Goal: Find specific page/section: Find specific page/section

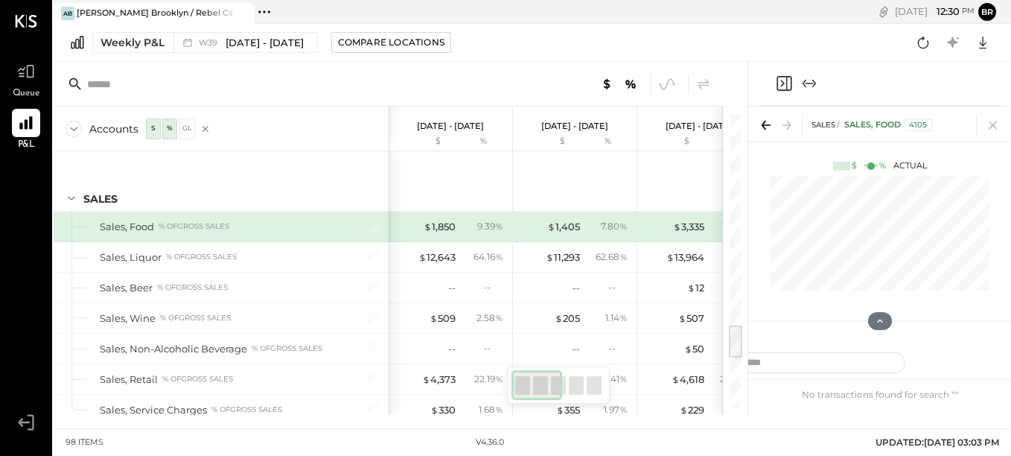
scroll to position [1739, 0]
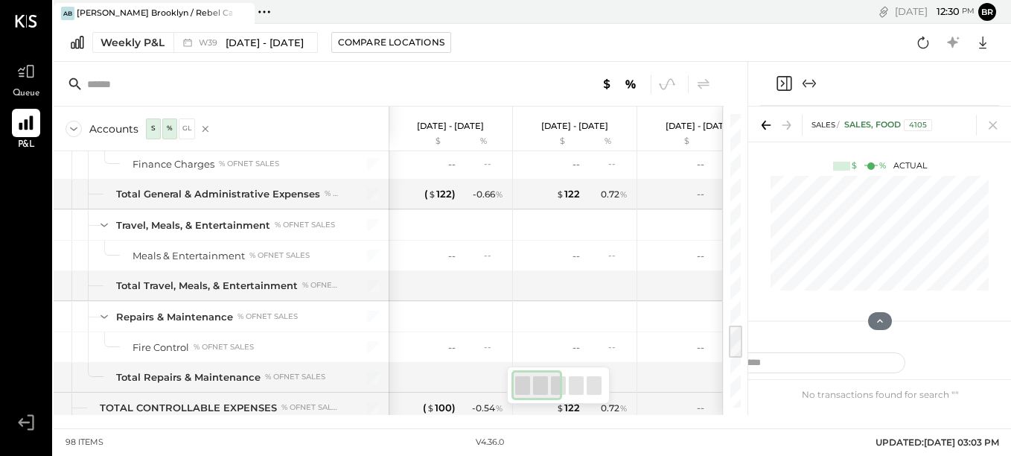
click at [17, 133] on div at bounding box center [26, 123] width 28 height 28
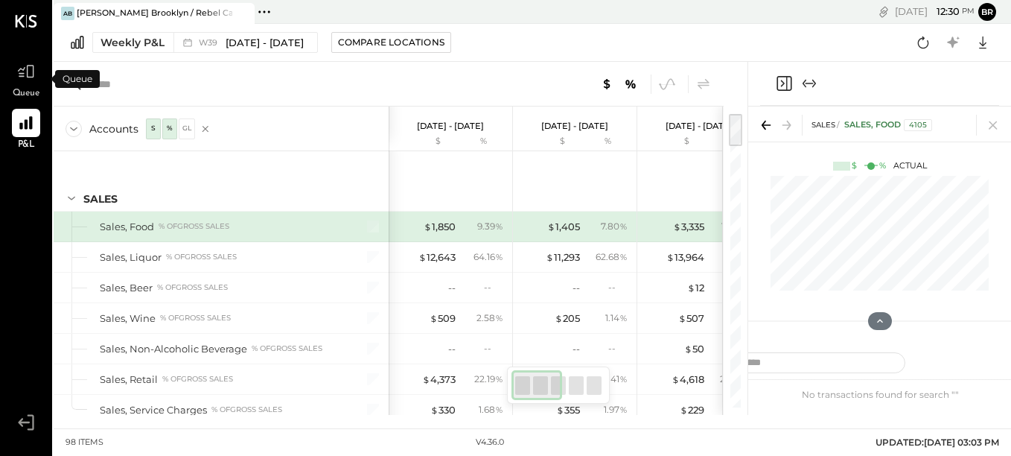
click at [29, 91] on span "Queue" at bounding box center [27, 93] width 28 height 13
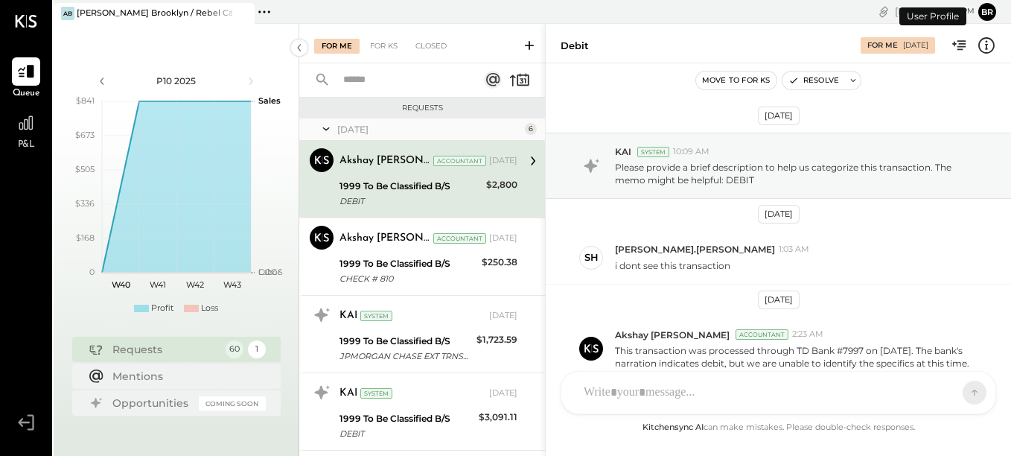
scroll to position [87, 0]
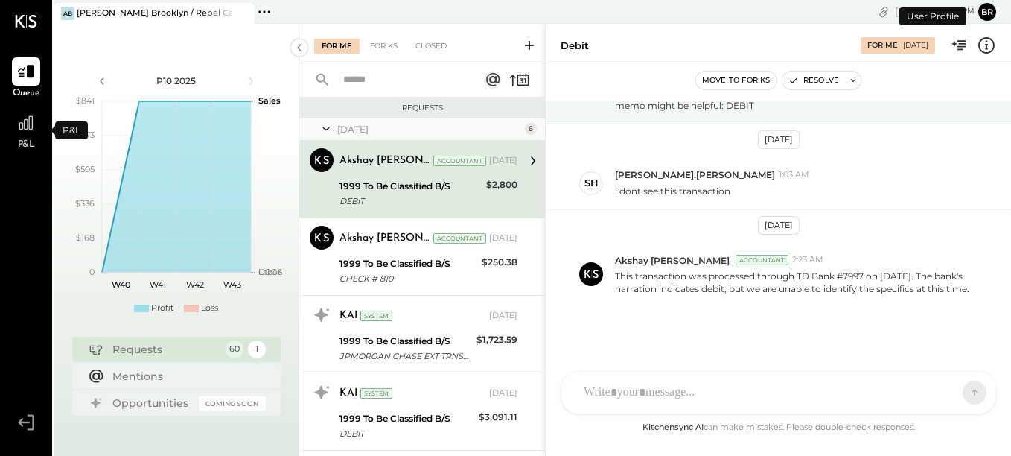
click at [26, 140] on span "P&L" at bounding box center [26, 144] width 17 height 13
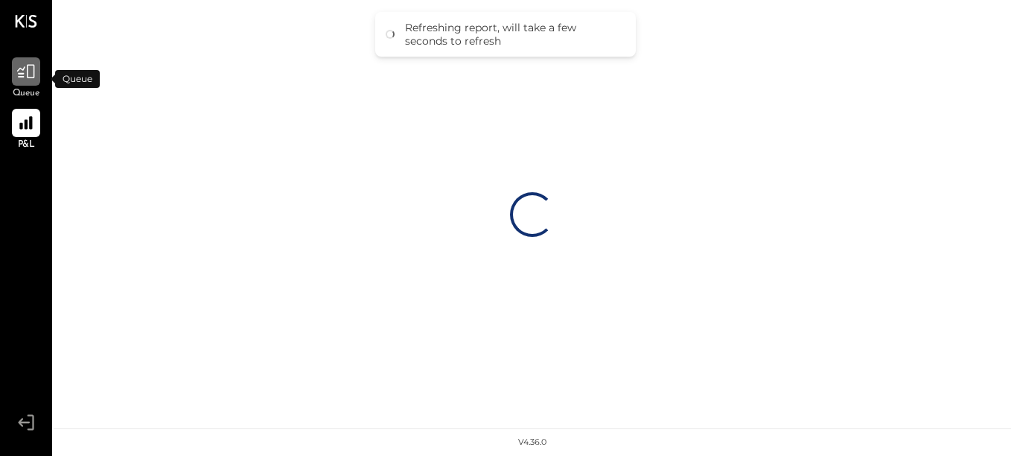
click at [28, 73] on icon at bounding box center [25, 71] width 19 height 19
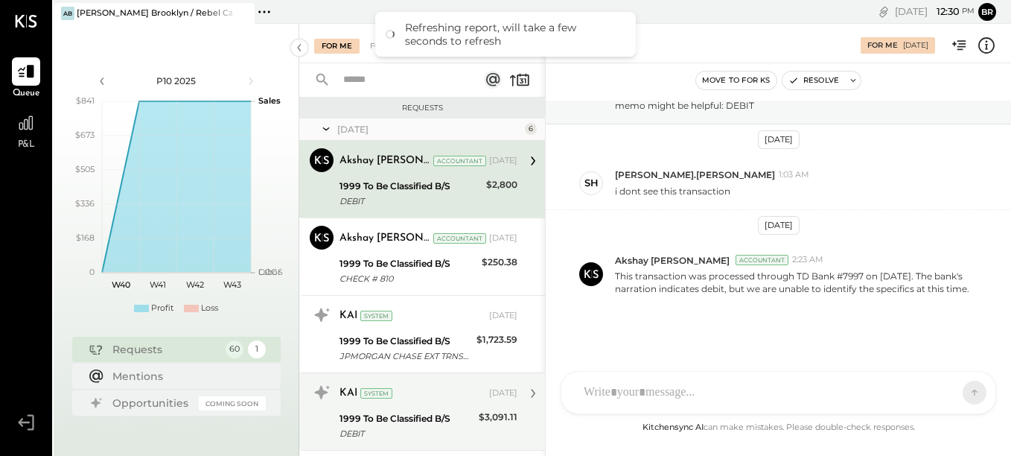
scroll to position [238, 0]
